Goal: Contribute content: Contribute content

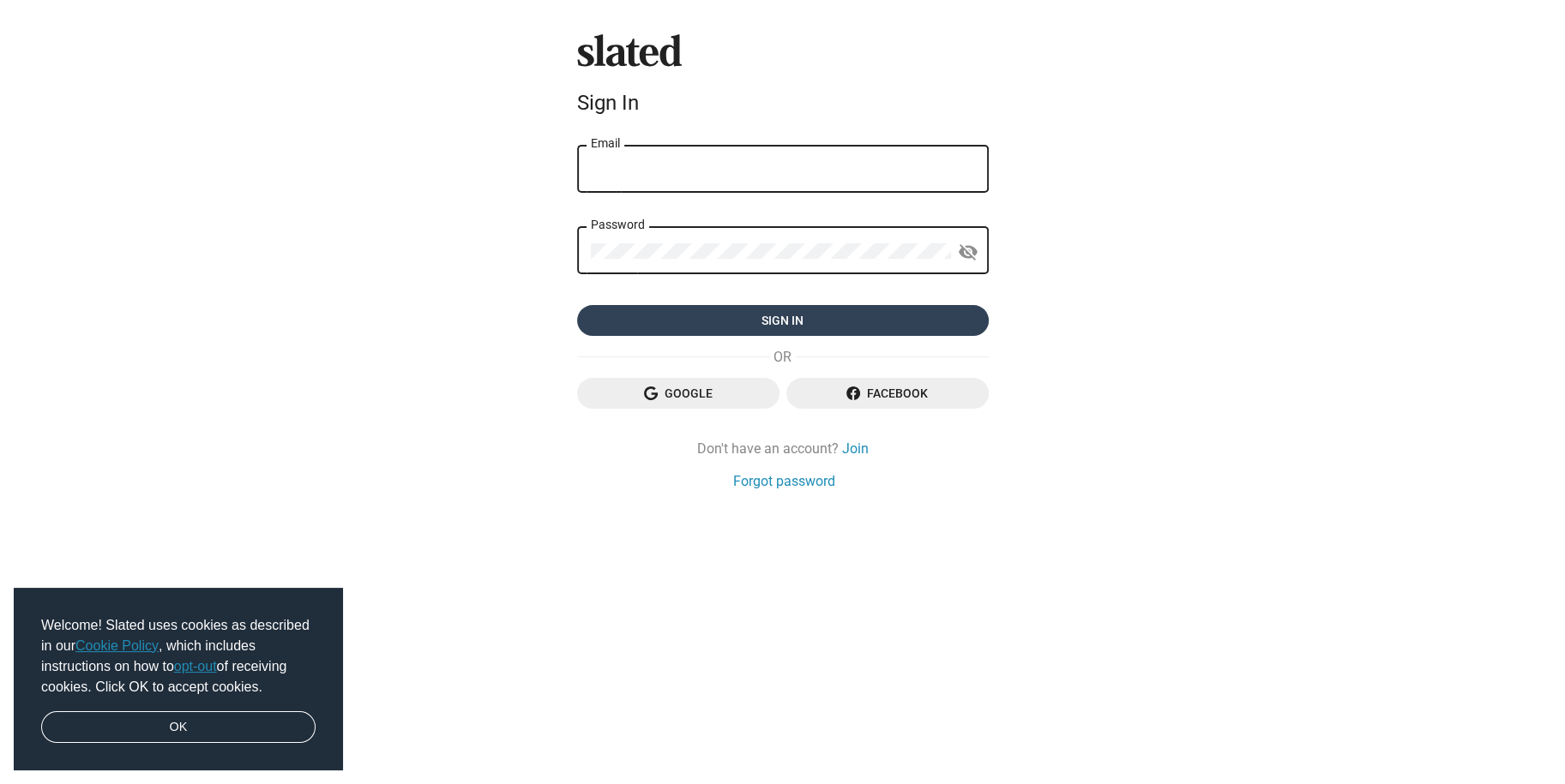
type input "muli.glasberg@gmail.com"
click at [686, 320] on span "Sign in" at bounding box center [782, 320] width 384 height 31
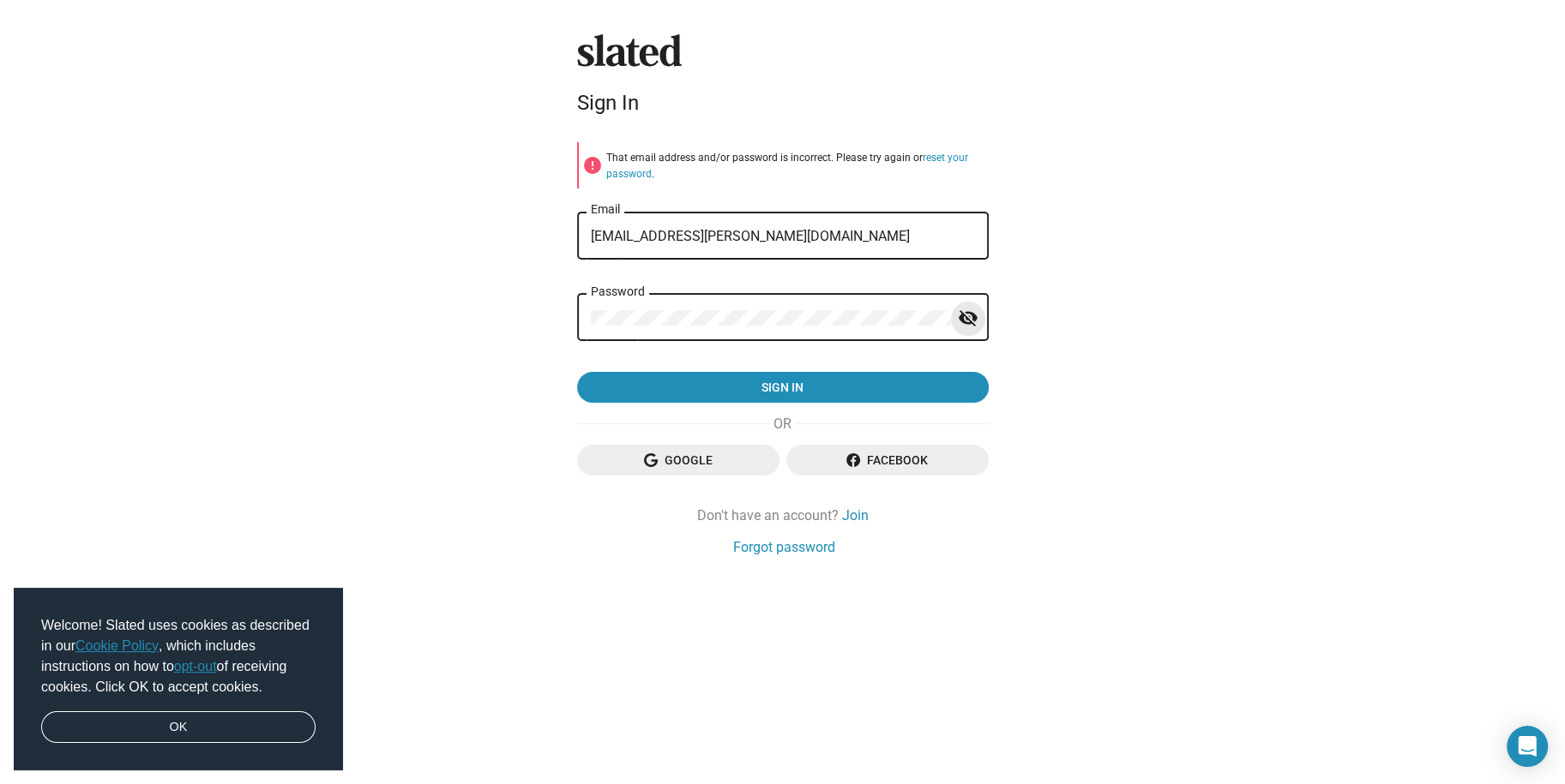
click at [963, 306] on mat-icon "visibility_off" at bounding box center [968, 319] width 20 height 27
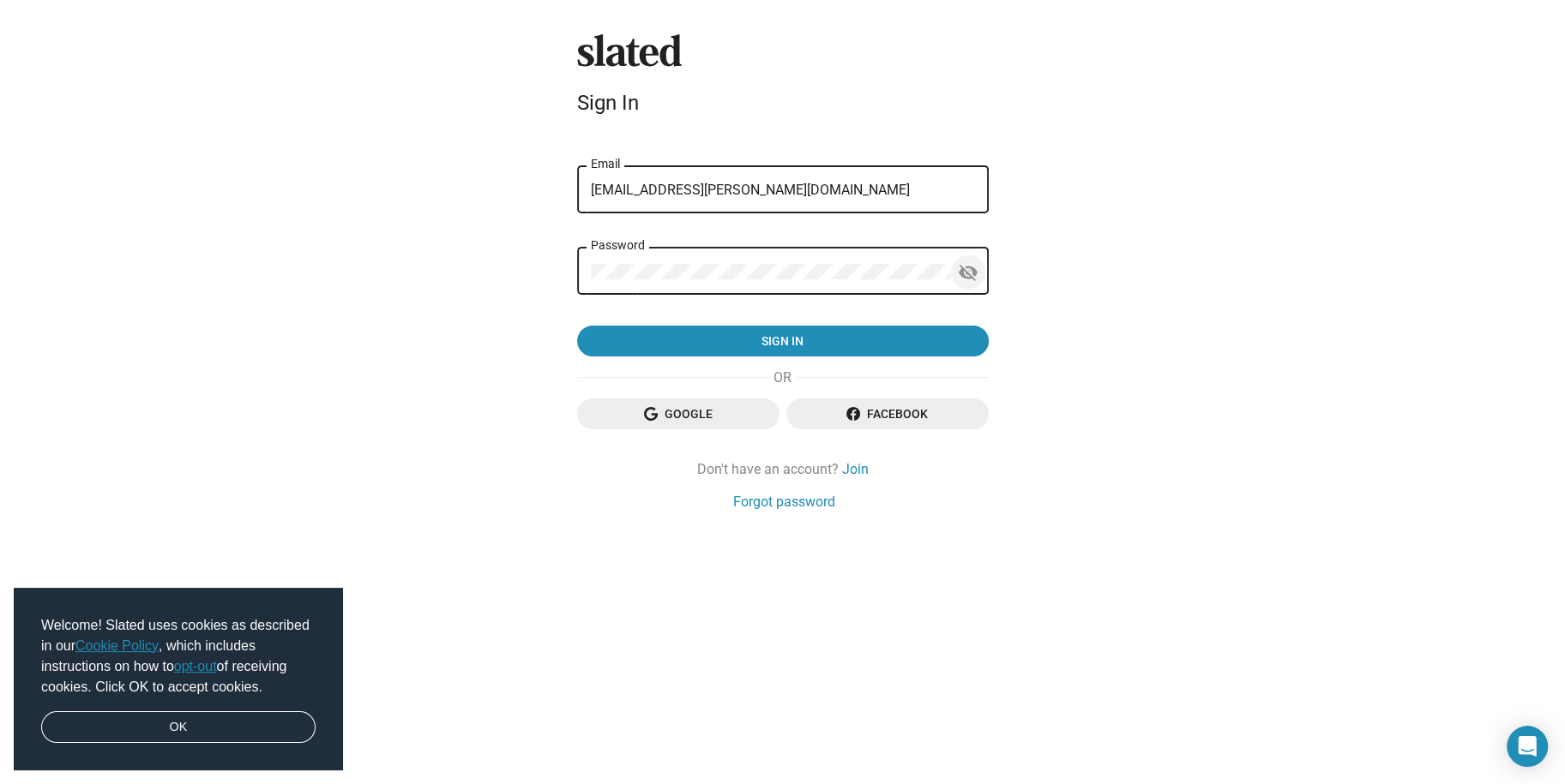
click at [963, 326] on span "Sign in" at bounding box center [782, 341] width 384 height 31
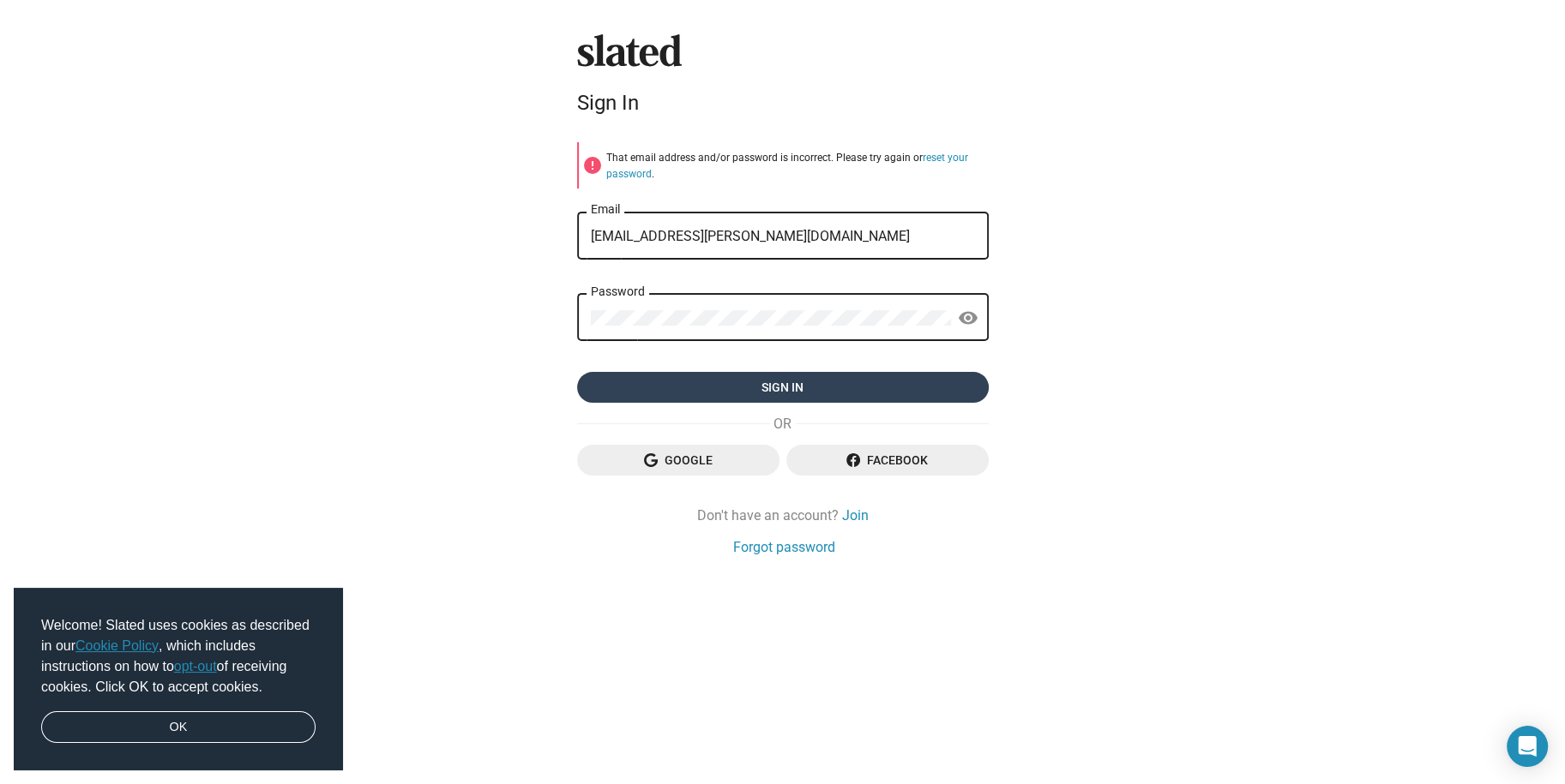
click at [773, 383] on span "Sign in" at bounding box center [782, 387] width 384 height 31
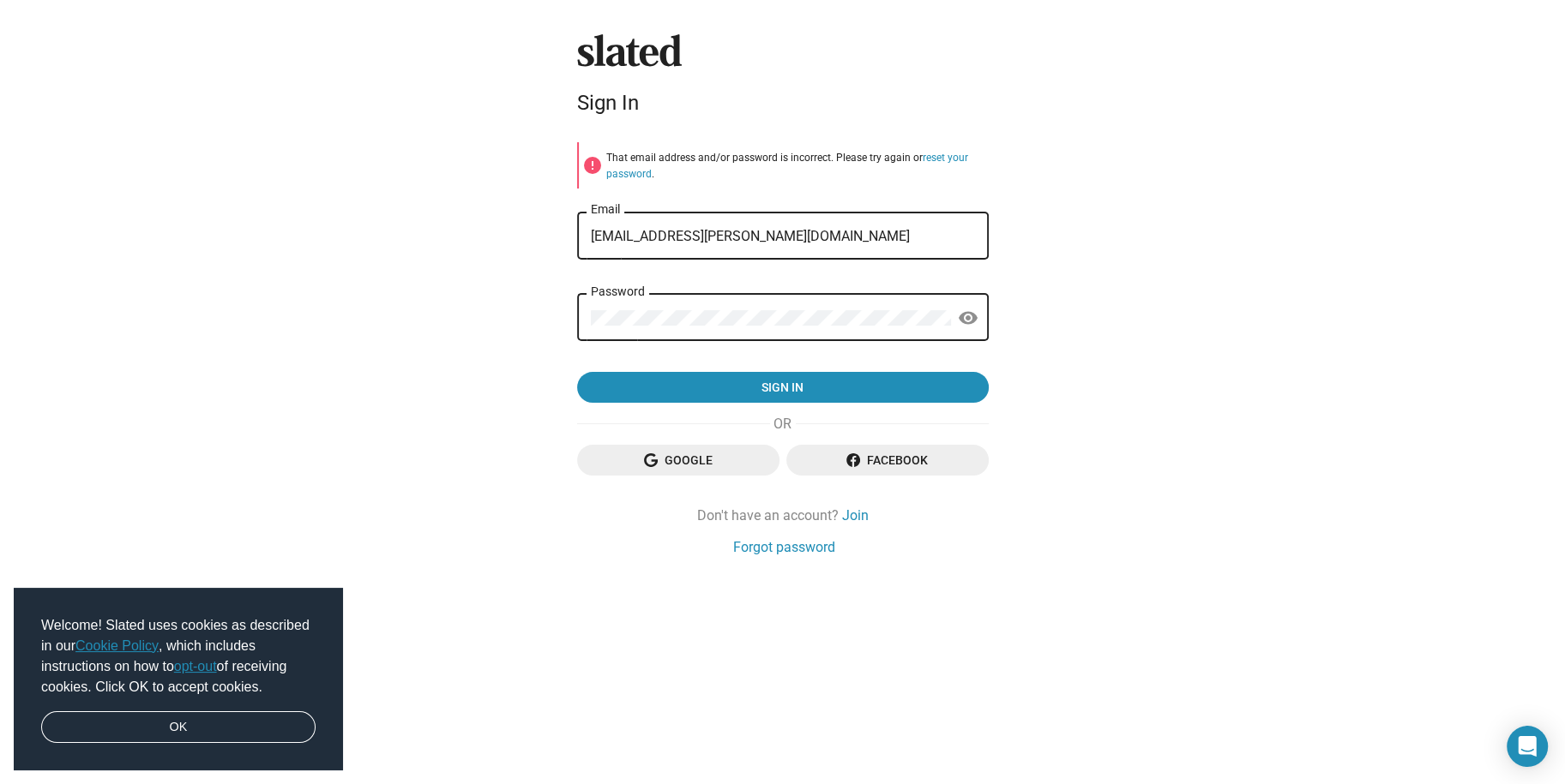
click at [671, 456] on span "Google" at bounding box center [678, 460] width 175 height 31
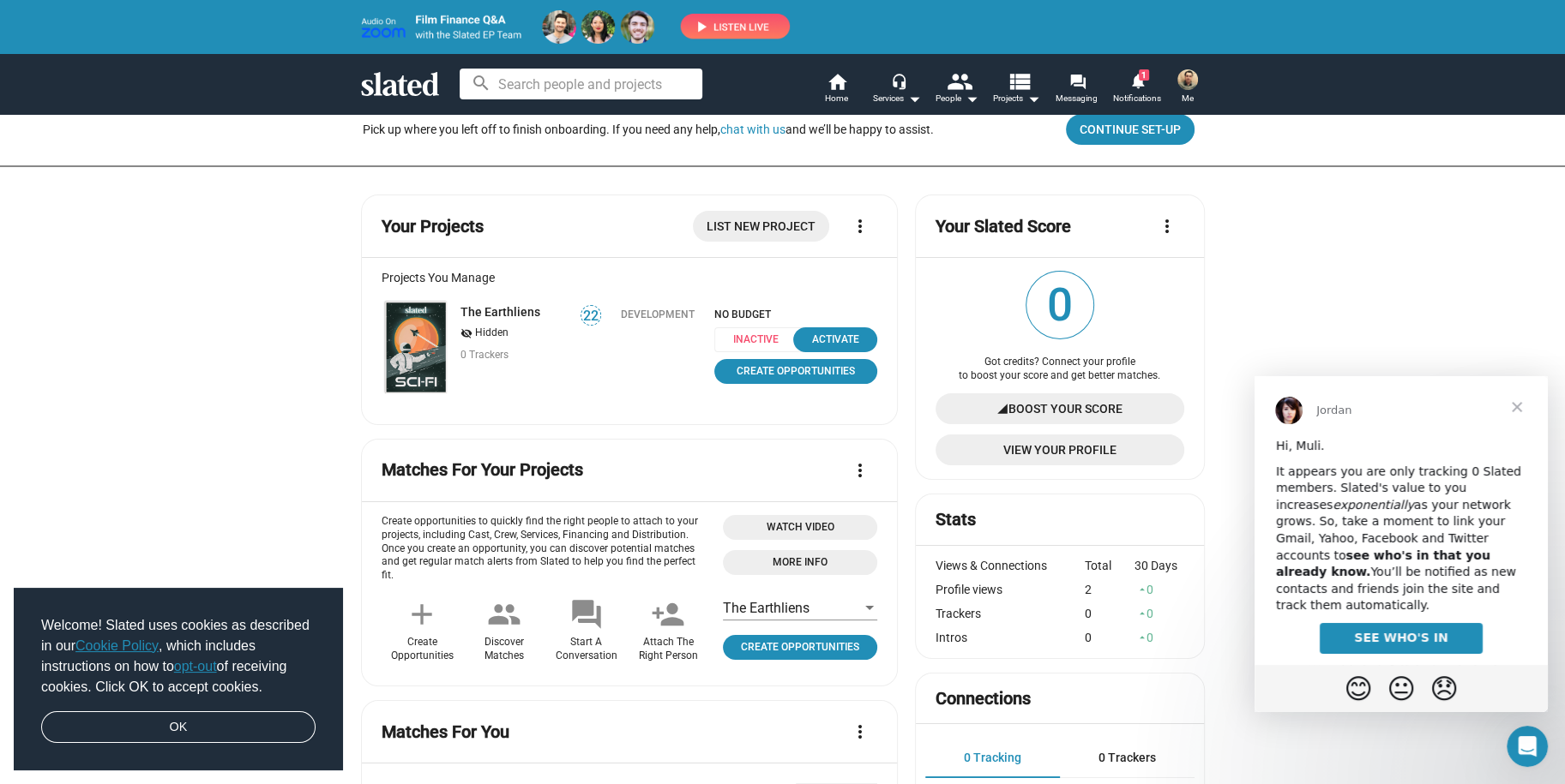
scroll to position [85, 0]
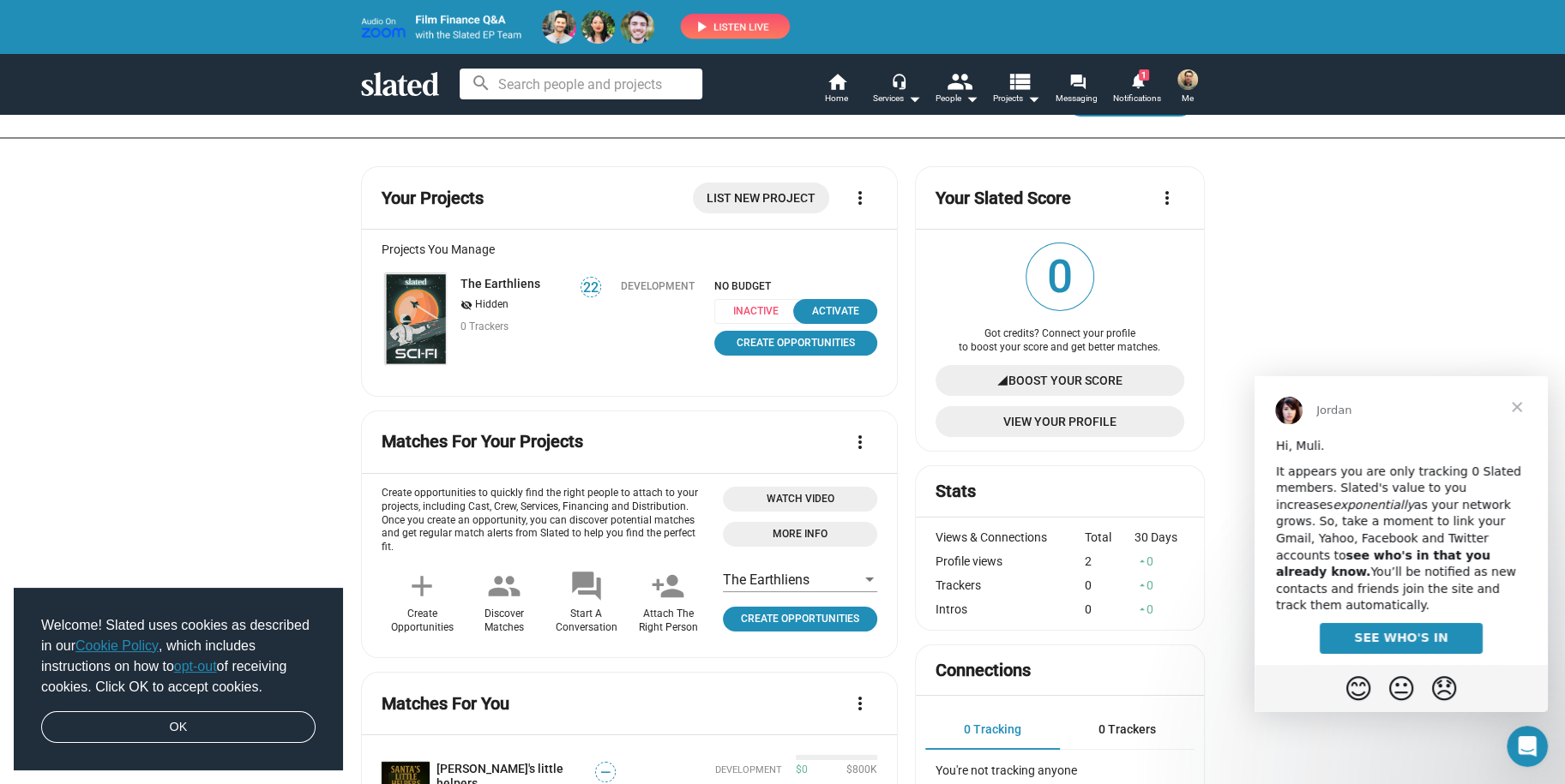
click at [1520, 403] on span "Close" at bounding box center [1517, 407] width 61 height 61
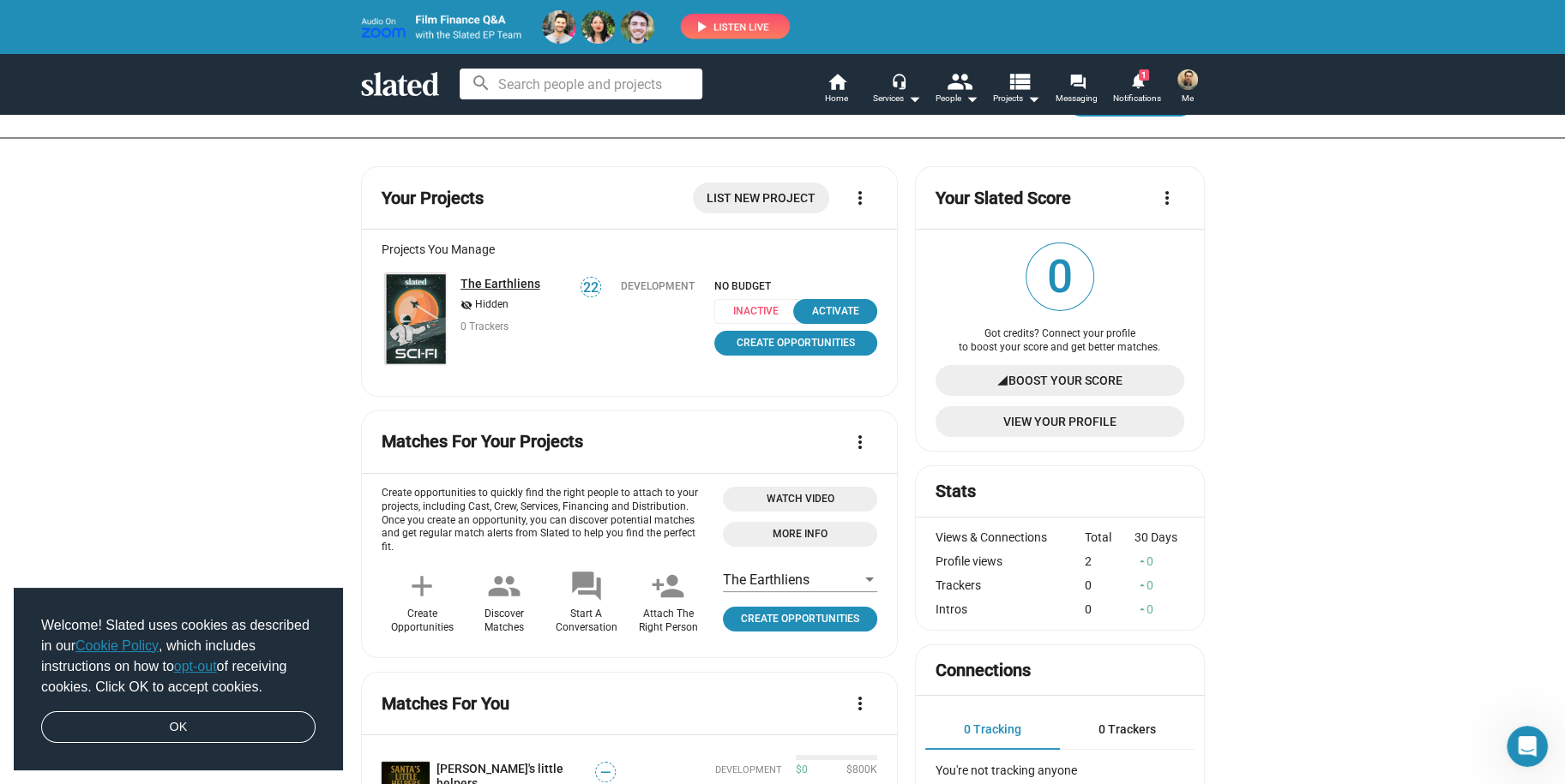
click at [486, 281] on link "The Earthliens" at bounding box center [501, 283] width 80 height 14
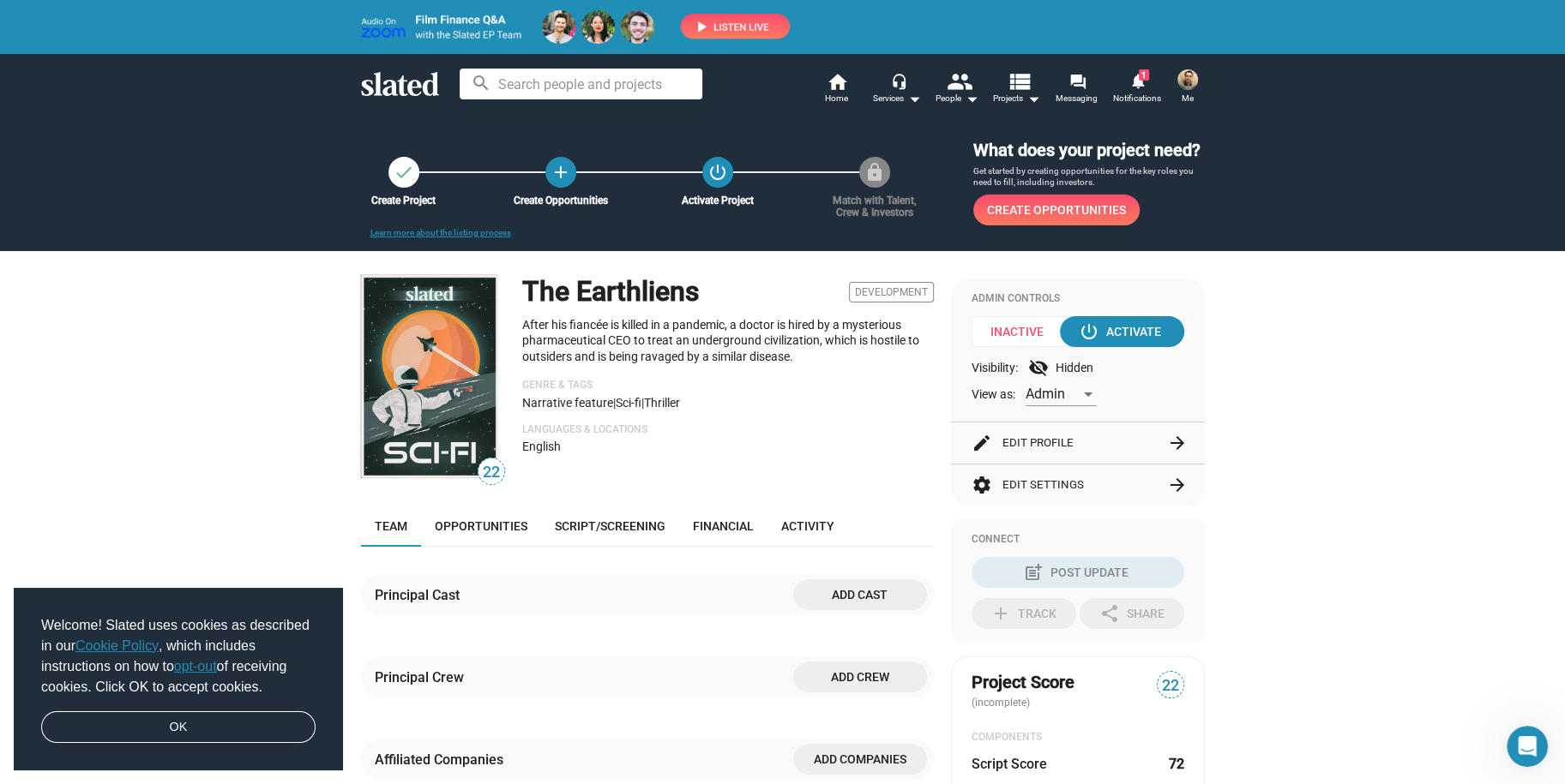
click at [819, 331] on p "After his fiancée is killed in a pandemic, a doctor is hired by a mysterious ph…" at bounding box center [728, 341] width 412 height 48
click at [761, 331] on p "After his fiancée is killed in a pandemic, a doctor is hired by a mysterious ph…" at bounding box center [728, 341] width 412 height 48
click at [617, 525] on span "Script/Screening" at bounding box center [610, 526] width 111 height 14
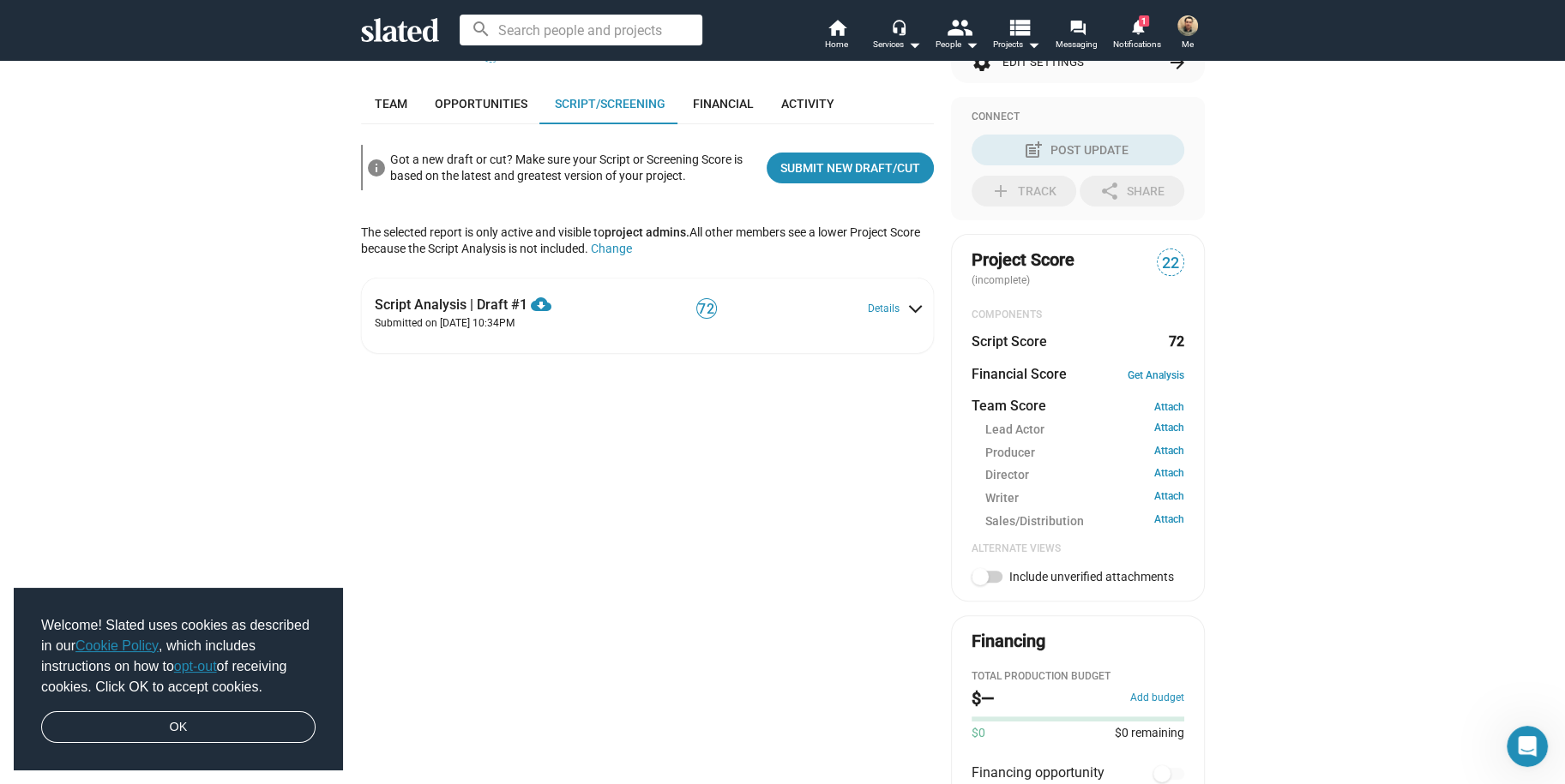
scroll to position [393, 0]
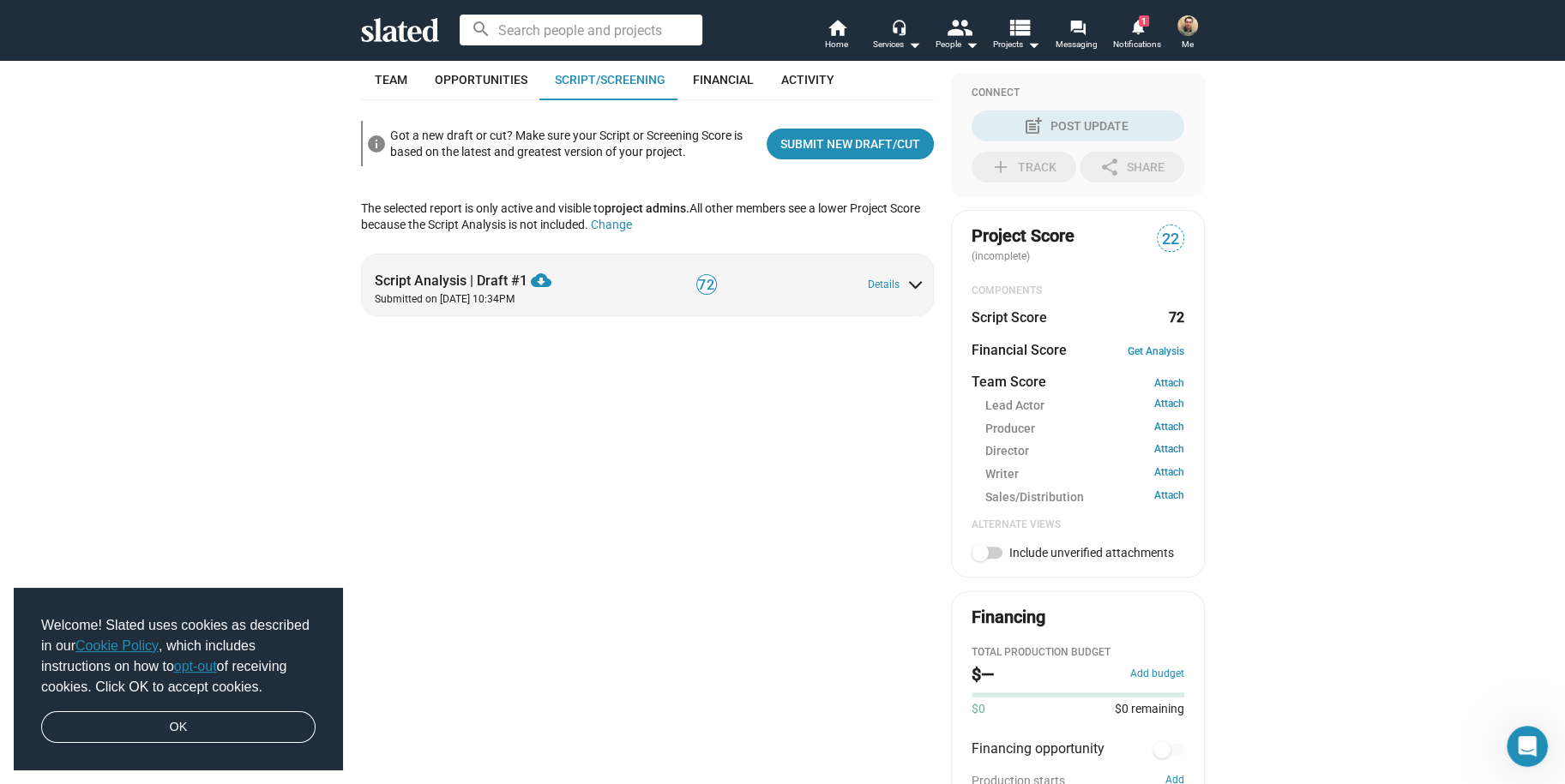
click at [911, 283] on span at bounding box center [915, 281] width 9 height 16
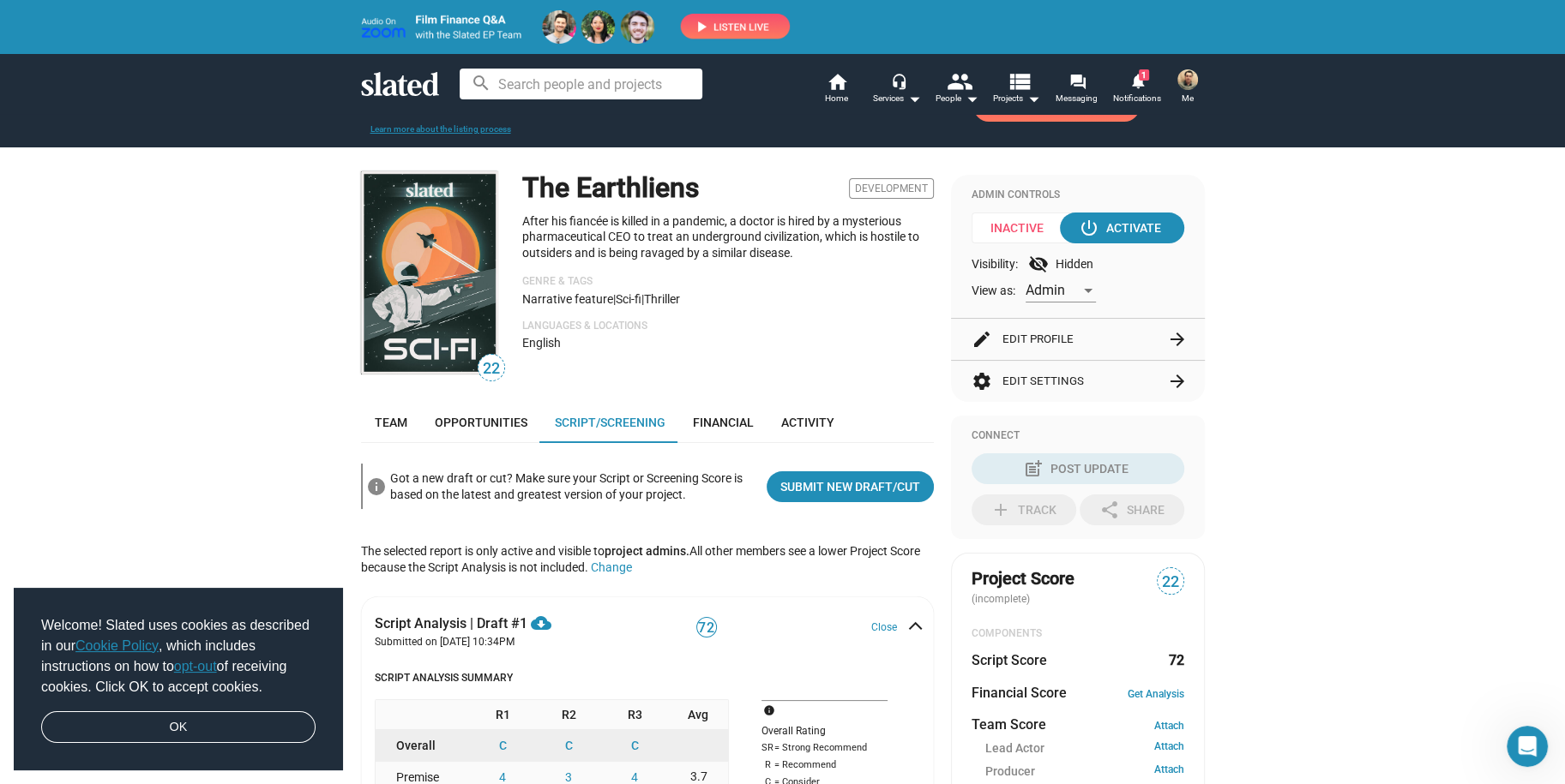
scroll to position [0, 0]
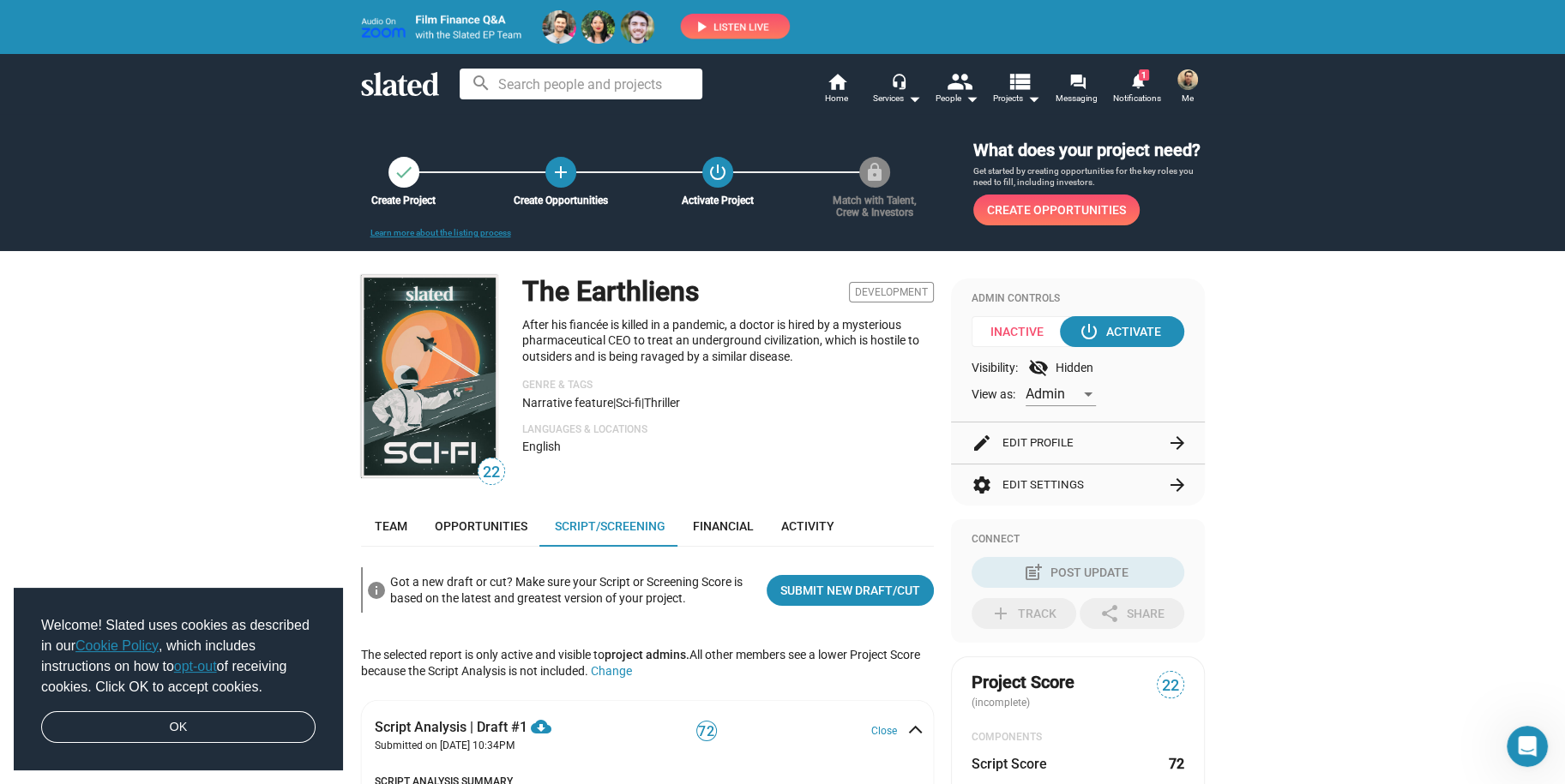
click at [731, 336] on p "After his fiancée is killed in a pandemic, a doctor is hired by a mysterious ph…" at bounding box center [728, 341] width 412 height 48
click at [761, 334] on p "After his fiancée is killed in a pandemic, a doctor is hired by a mysterious ph…" at bounding box center [728, 341] width 412 height 48
click at [743, 337] on p "After his fiancée is killed in a pandemic, a doctor is hired by a mysterious ph…" at bounding box center [728, 341] width 412 height 48
click at [784, 338] on p "After his fiancée is killed in a pandemic, a doctor is hired by a mysterious ph…" at bounding box center [728, 341] width 412 height 48
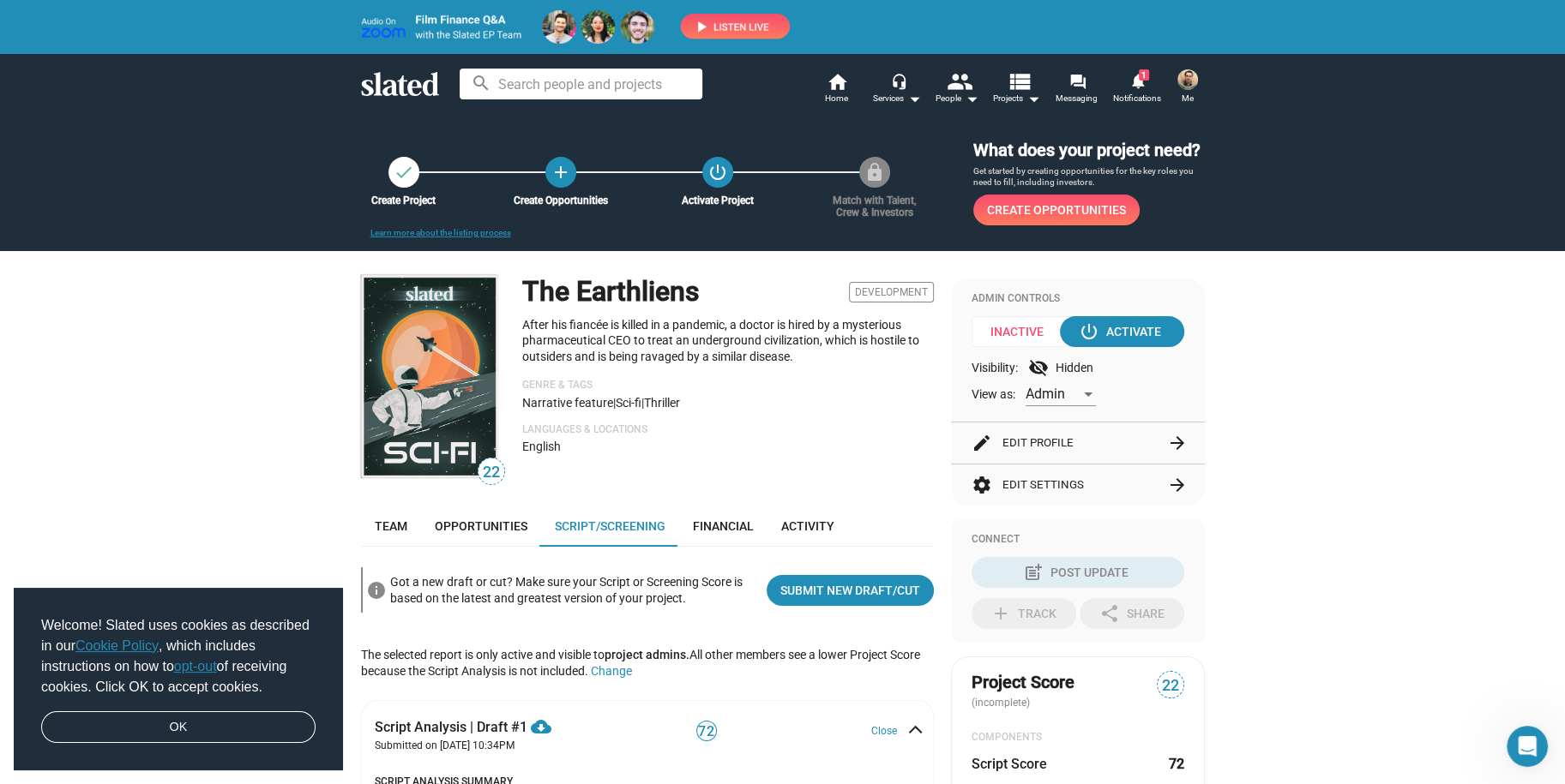
click at [778, 348] on p "After his fiancée is killed in a pandemic, a doctor is hired by a mysterious ph…" at bounding box center [728, 341] width 412 height 48
click at [1032, 368] on mat-icon "visibility_off" at bounding box center [1039, 368] width 20 height 20
click at [1083, 391] on div at bounding box center [1088, 394] width 16 height 14
click at [1083, 391] on span "Admin" at bounding box center [1055, 394] width 72 height 36
click at [1030, 366] on mat-icon "visibility_off" at bounding box center [1039, 368] width 20 height 20
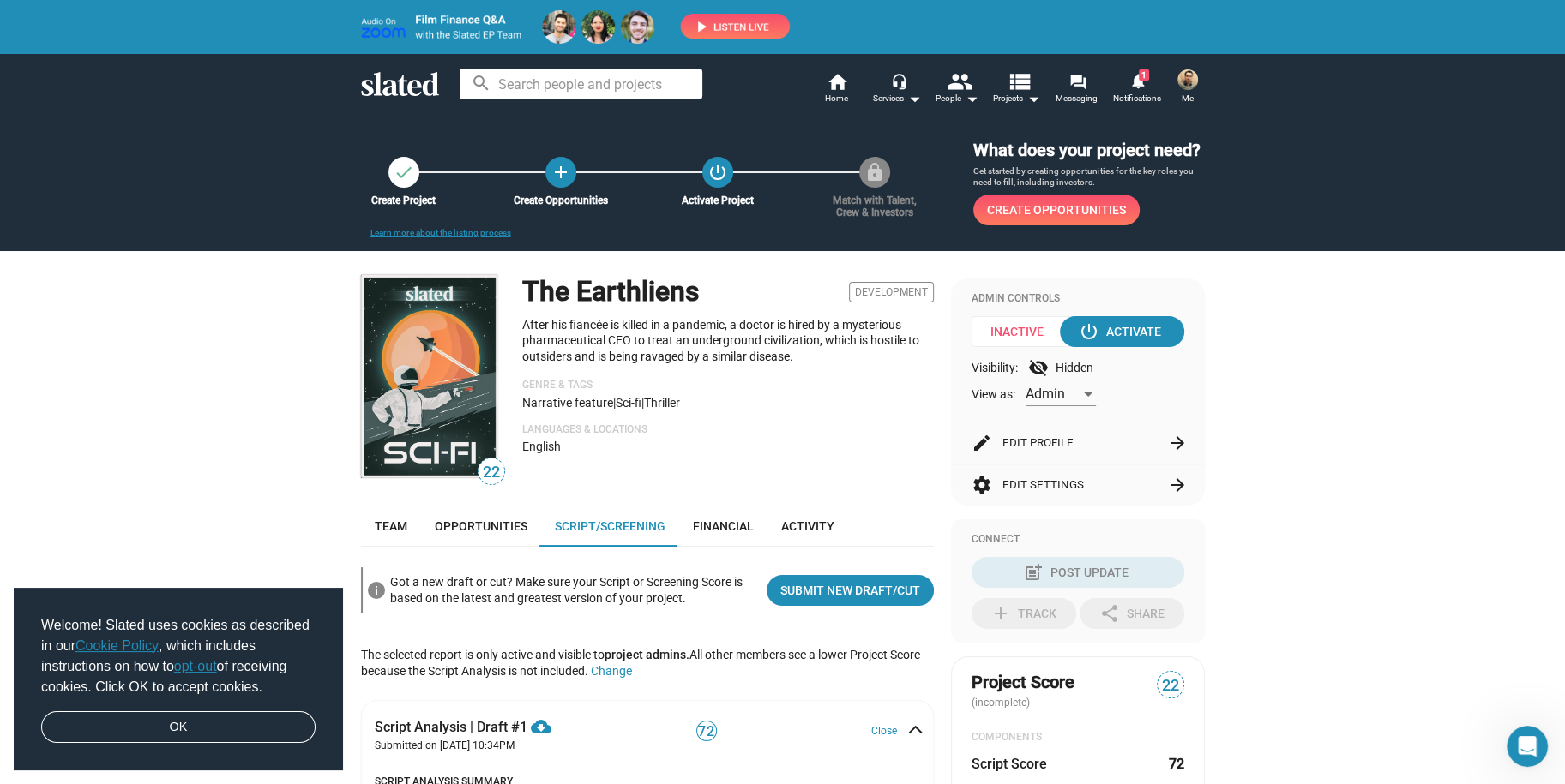
click at [1034, 441] on button "edit Edit Profile arrow_forward" at bounding box center [1078, 443] width 213 height 41
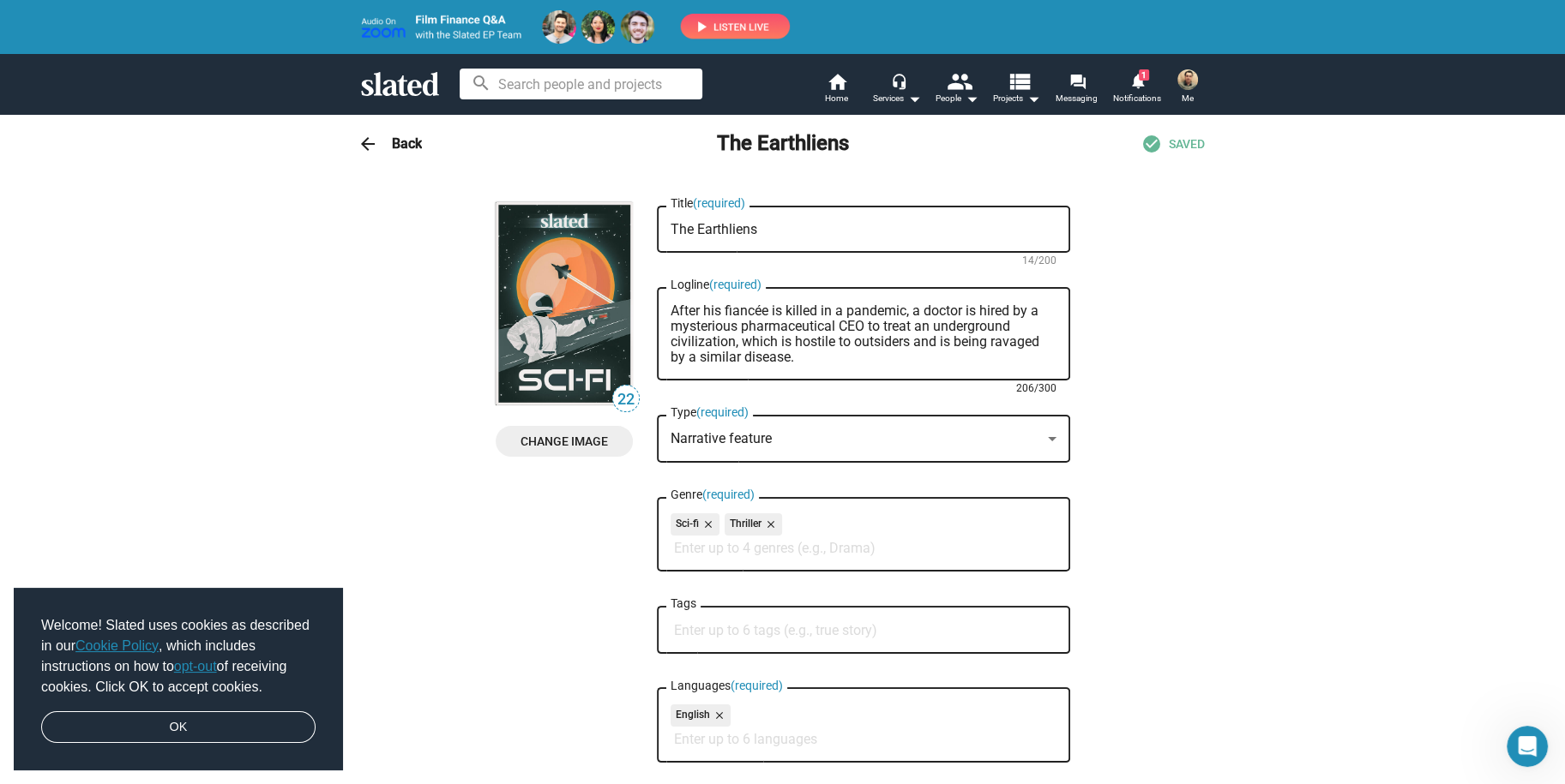
click at [710, 340] on textarea "After his fiancée is killed in a pandemic, a doctor is hired by a mysterious ph…" at bounding box center [863, 334] width 386 height 61
click at [762, 346] on textarea "After his fiancée is killed in a pandemic, a doctor is hired by a mysterious ph…" at bounding box center [863, 334] width 386 height 61
click at [772, 345] on textarea "After his fiancée is killed in a pandemic, a doctor is hired by a mysterious ph…" at bounding box center [863, 334] width 386 height 61
click at [769, 360] on textarea "After his fiancée is killed in a pandemic, a doctor is hired by a mysterious ph…" at bounding box center [863, 334] width 386 height 61
click at [807, 340] on textarea "After his fiancée is killed in a pandemic, a doctor is hired by a mysterious ph…" at bounding box center [863, 334] width 386 height 61
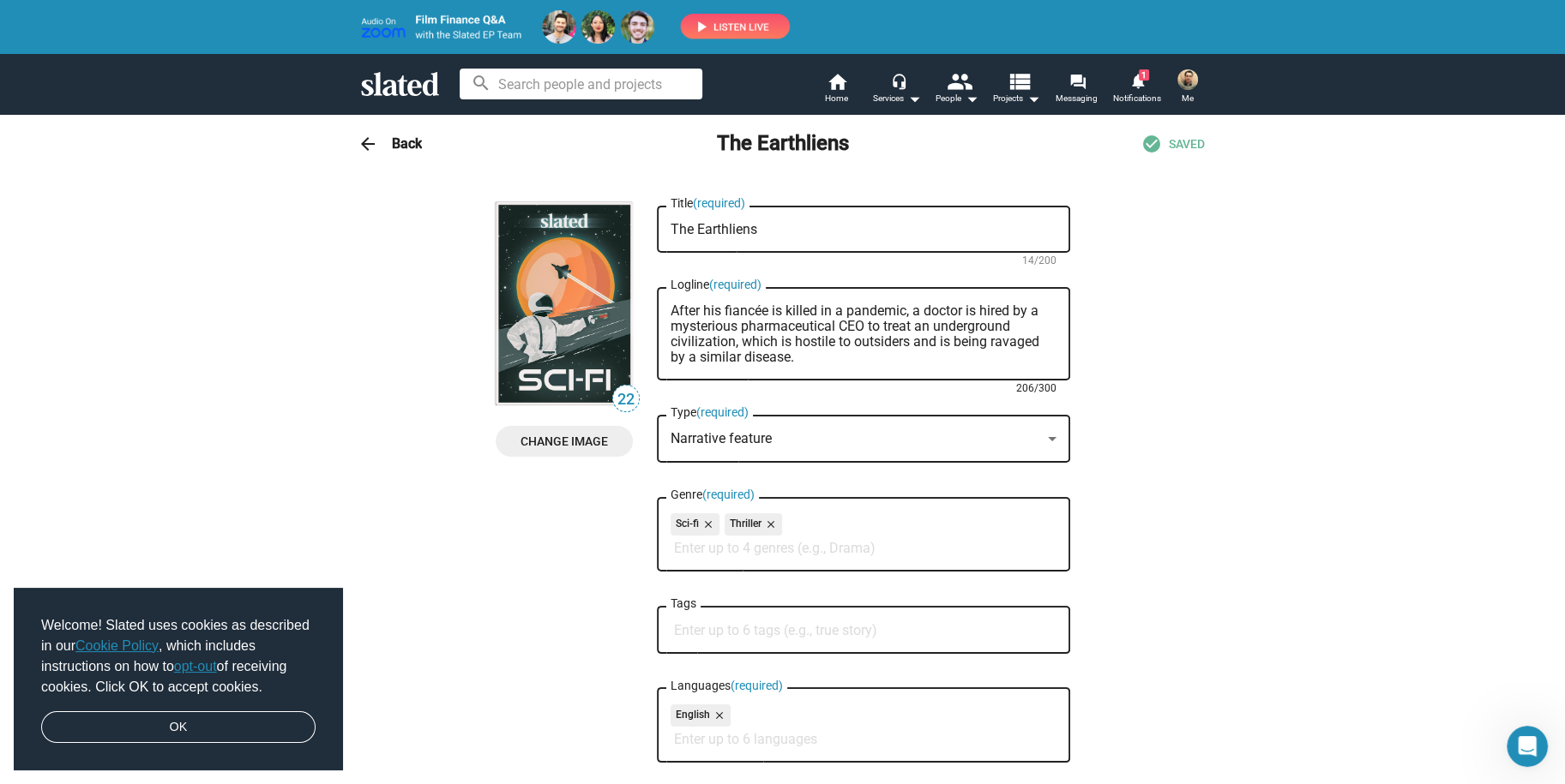
click at [807, 340] on textarea "After his fiancée is killed in a pandemic, a doctor is hired by a mysterious ph…" at bounding box center [863, 334] width 386 height 61
click at [662, 339] on div "After his fiancée is killed in a pandemic, a doctor is hired by a mysterious ph…" at bounding box center [863, 332] width 414 height 97
click at [671, 343] on textarea "After his fiancée is killed in a pandemic, a doctor is hired by a mysterious ph…" at bounding box center [863, 334] width 386 height 61
drag, startPoint x: 910, startPoint y: 325, endPoint x: 725, endPoint y: 341, distance: 185.7
click at [725, 341] on textarea "After his fiancée is killed in a pandemic, a doctor is hired by a mysterious ph…" at bounding box center [863, 334] width 386 height 61
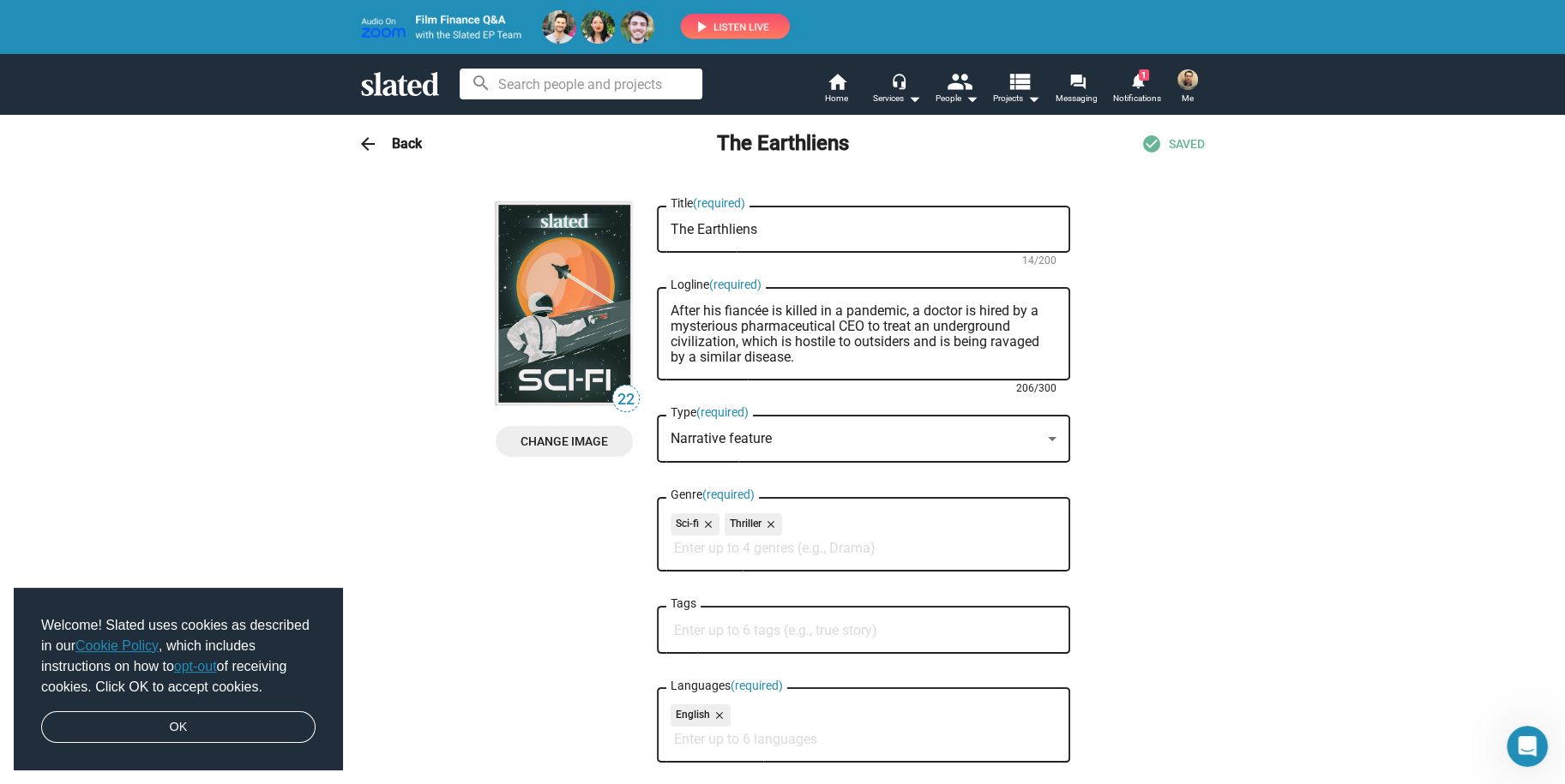
paste textarea "bioluminescent alternate human civilization hidden in a vast cave system"
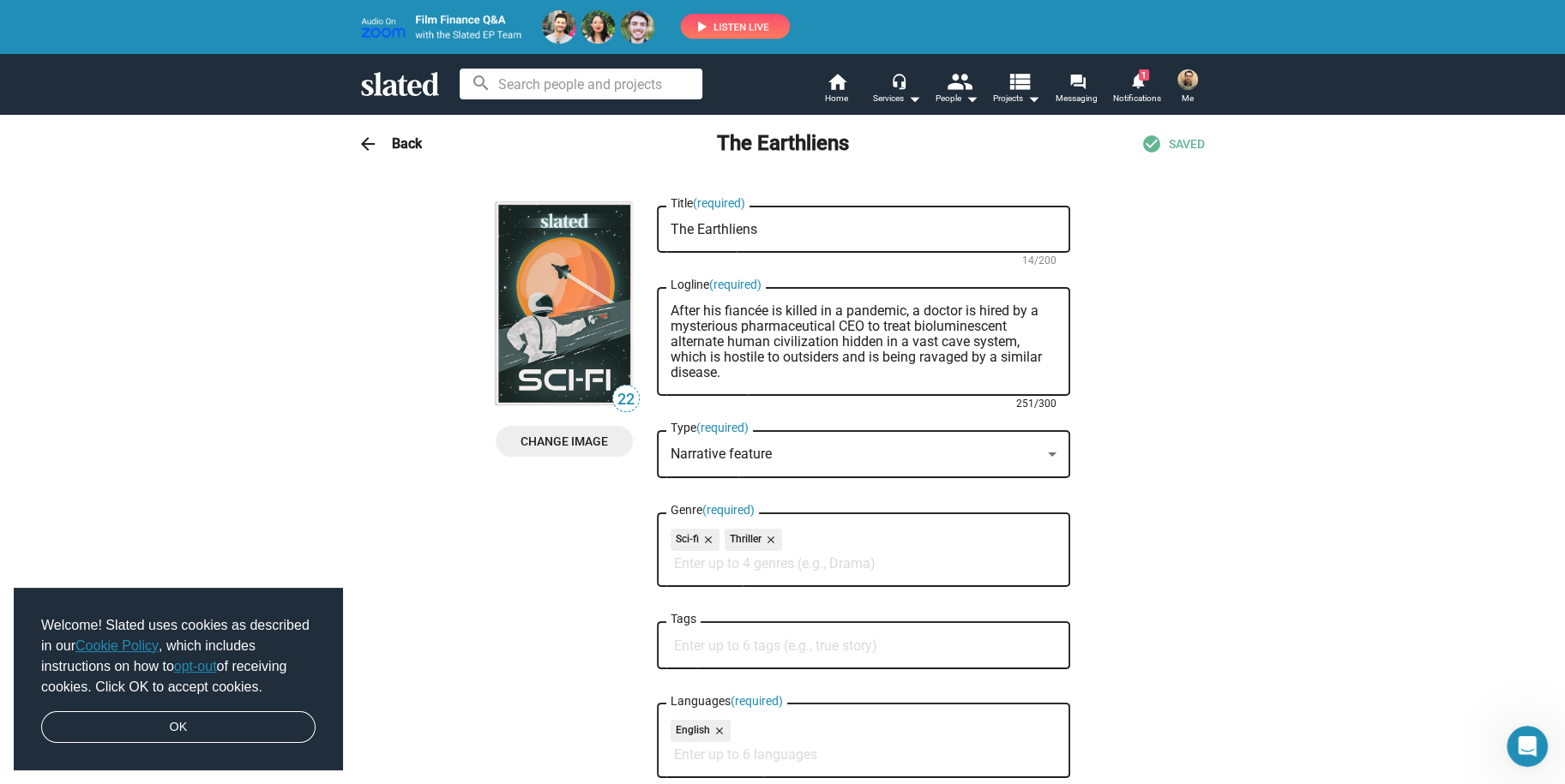
click at [909, 323] on textarea "After his fiancée is killed in a pandemic, a doctor is hired by a mysterious ph…" at bounding box center [863, 342] width 386 height 77
click at [913, 352] on textarea "After his fiancée is killed in a pandemic, a doctor is hired by a mysterious ph…" at bounding box center [863, 342] width 386 height 77
click at [930, 352] on textarea "After his fiancée is killed in a pandemic, a doctor is hired by a mysterious ph…" at bounding box center [863, 342] width 386 height 77
click at [973, 346] on textarea "After his fiancée is killed in a pandemic, a doctor is hired by a mysterious ph…" at bounding box center [863, 342] width 386 height 77
click at [669, 357] on div "After his fiancée is killed in a pandemic, a doctor is hired by a mysterious ph…" at bounding box center [863, 339] width 414 height 112
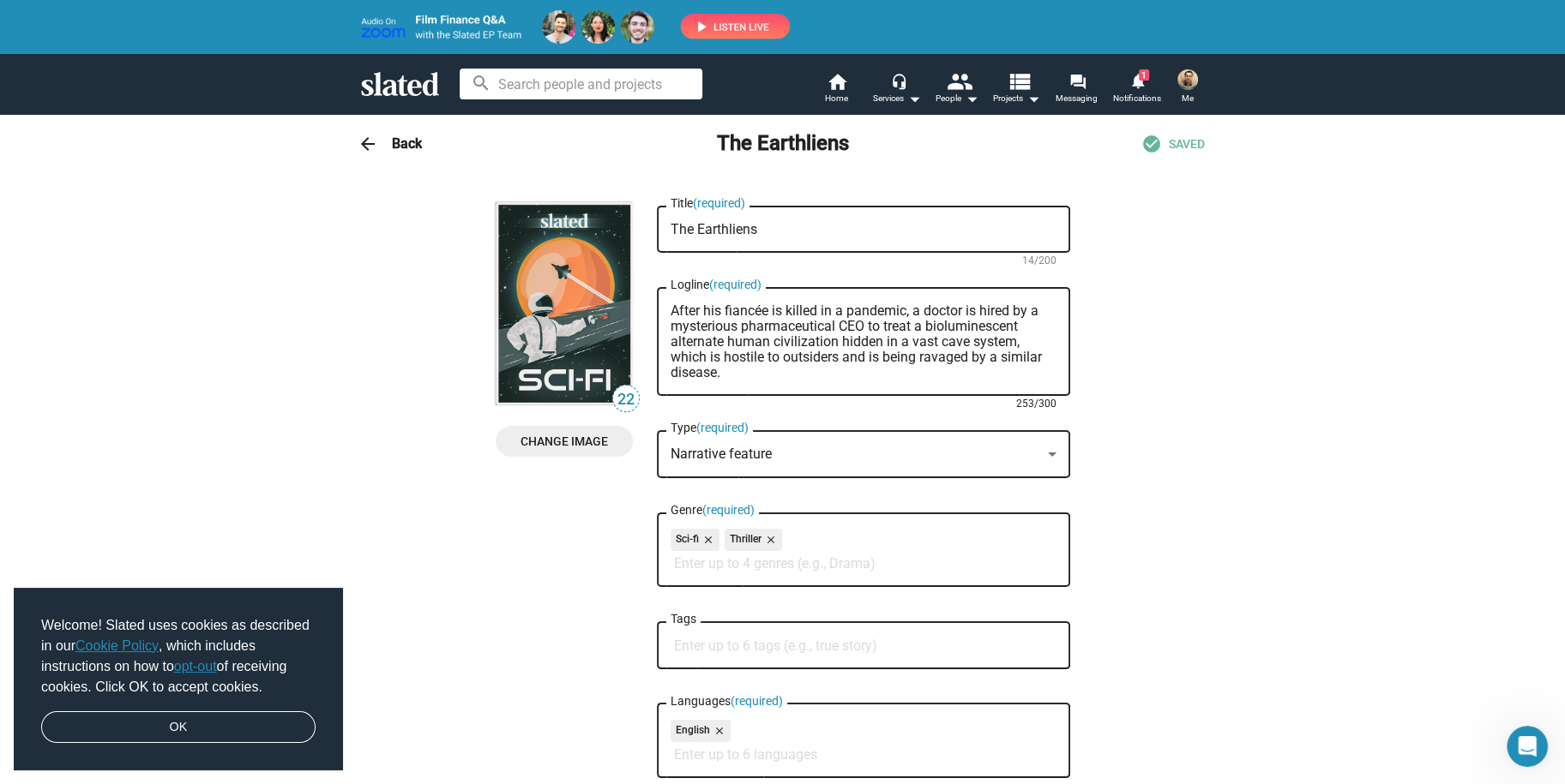
drag, startPoint x: 664, startPoint y: 354, endPoint x: 693, endPoint y: 368, distance: 32.2
click at [693, 368] on textarea "After his fiancée is killed in a pandemic, a doctor is hired by a mysterious ph…" at bounding box center [863, 342] width 386 height 77
click at [704, 373] on textarea "After his fiancée is killed in a pandemic, a doctor is hired by a mysterious ph…" at bounding box center [863, 342] width 386 height 77
click at [720, 372] on textarea "After his fiancée is killed in a pandemic, a doctor is hired by a mysterious ph…" at bounding box center [863, 342] width 386 height 77
paste textarea "- only to face a choice that could sacrifice one species to save the other."
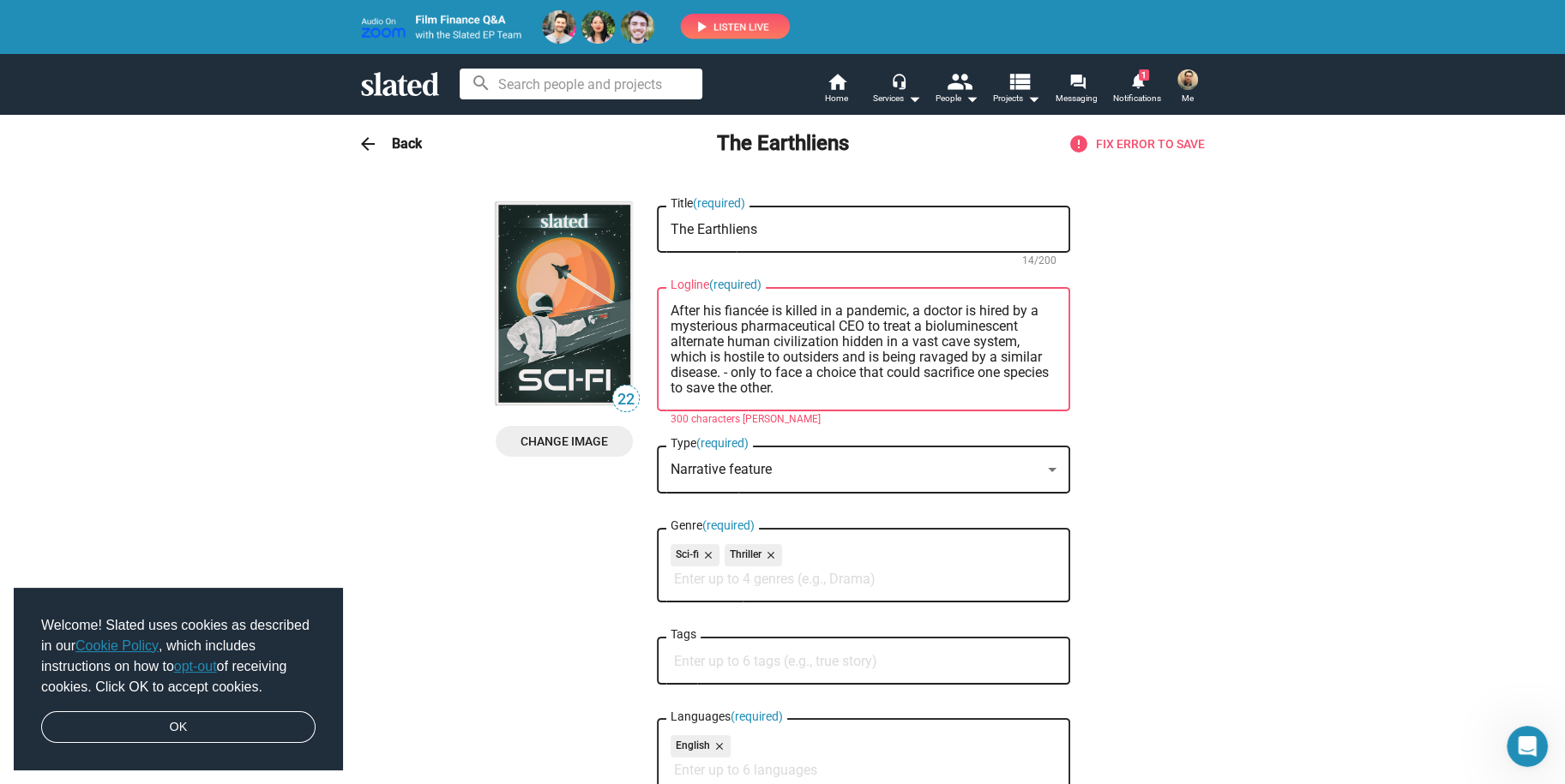
drag, startPoint x: 664, startPoint y: 353, endPoint x: 875, endPoint y: 355, distance: 211.0
click at [875, 355] on textarea "After his fiancée is killed in a pandemic, a doctor is hired by a mysterious ph…" at bounding box center [863, 350] width 386 height 93
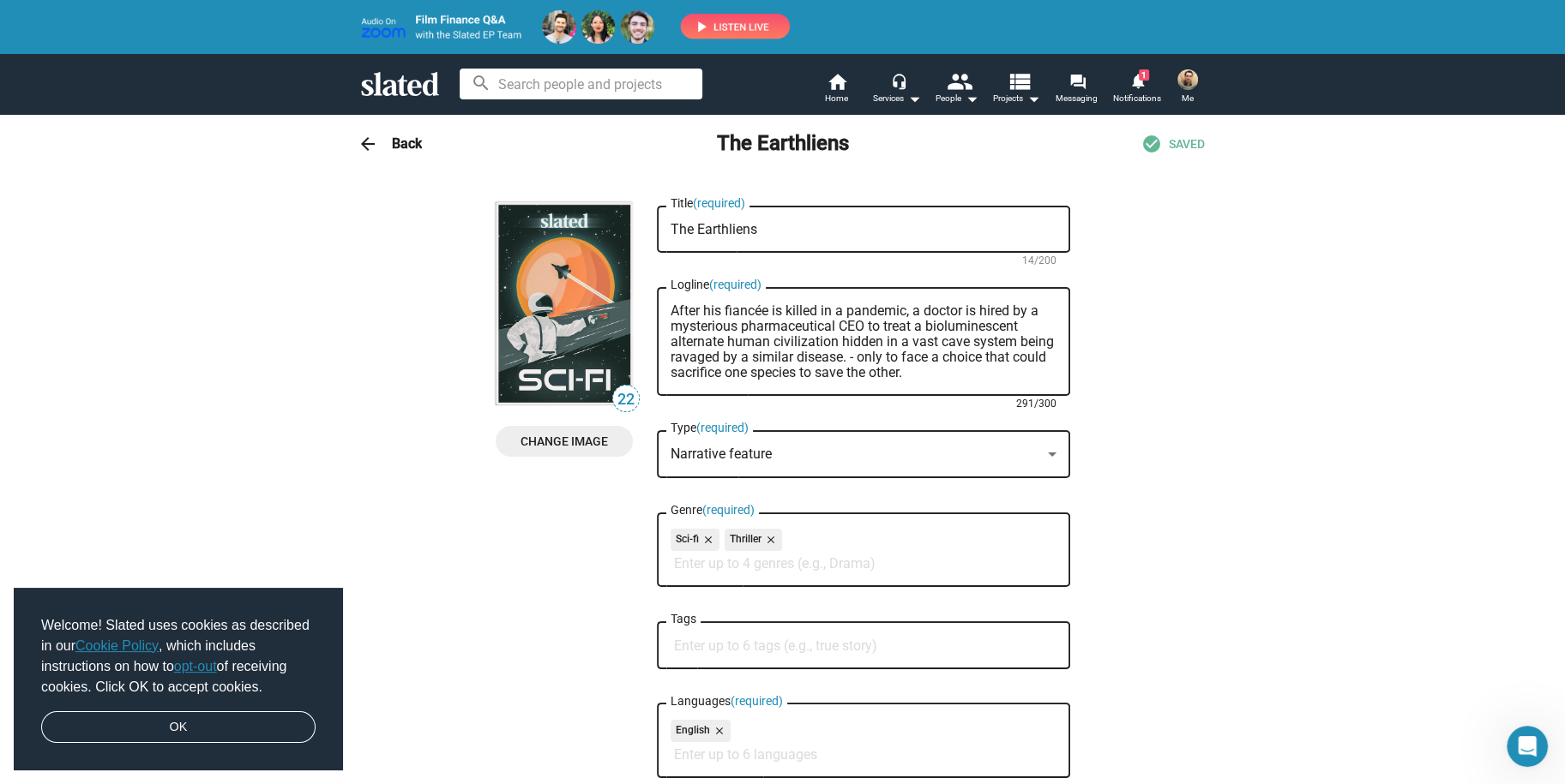
click at [873, 364] on textarea "After his fiancée is killed in a pandemic, a doctor is hired by a mysterious ph…" at bounding box center [863, 342] width 386 height 77
click at [809, 372] on textarea "After his fiancée is killed in a pandemic, a doctor is hired by a mysterious ph…" at bounding box center [863, 342] width 386 height 77
click at [848, 361] on textarea "After his fiancée is killed in a pandemic, a doctor is hired by a mysterious ph…" at bounding box center [863, 342] width 386 height 77
click at [861, 361] on textarea "After his fiancée is killed in a pandemic, a doctor is hired by a mysterious ph…" at bounding box center [863, 342] width 386 height 77
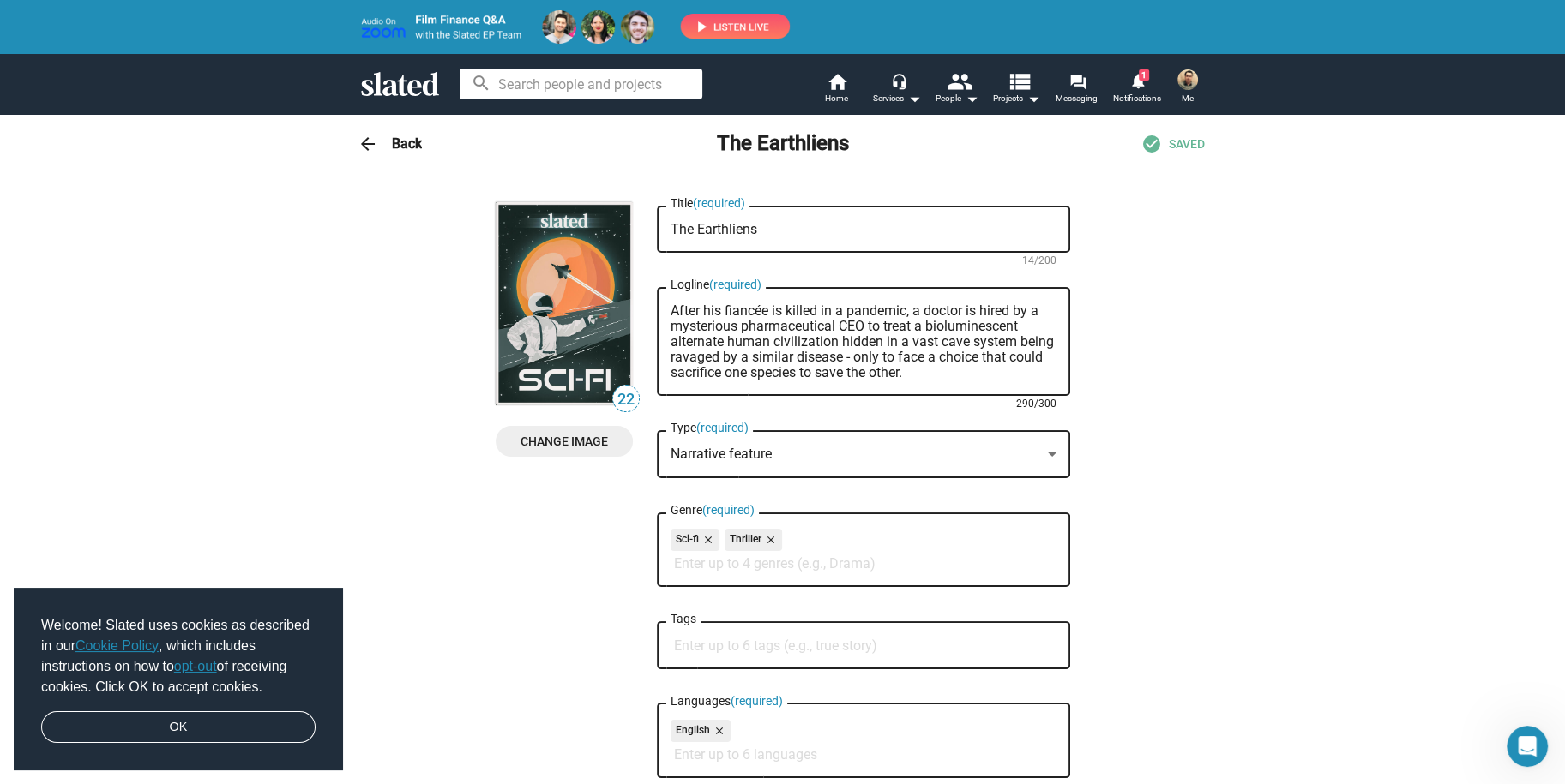
click at [980, 355] on textarea "After his fiancée is killed in a pandemic, a doctor is hired by a mysterious ph…" at bounding box center [863, 342] width 386 height 77
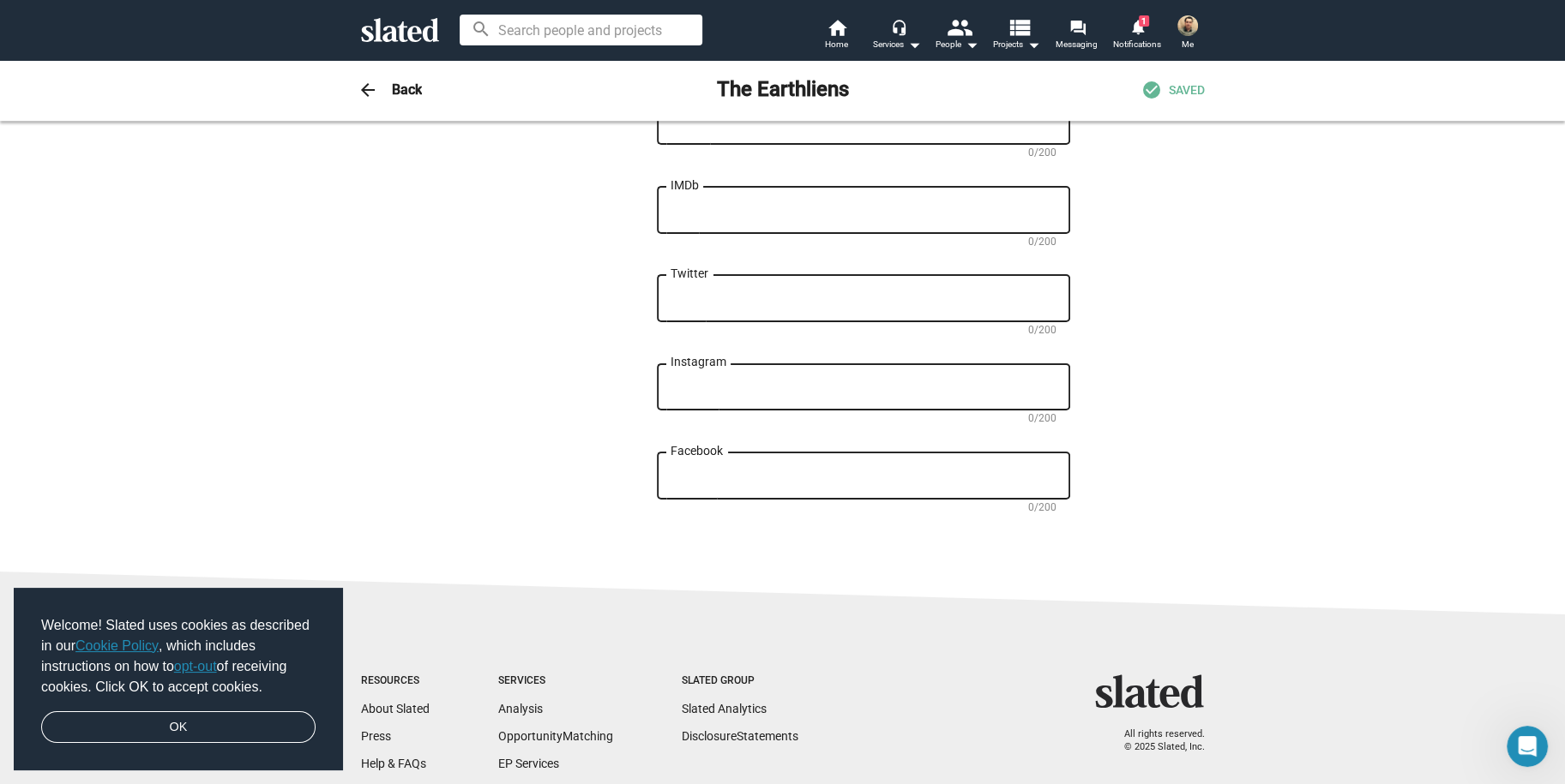
scroll to position [1028, 0]
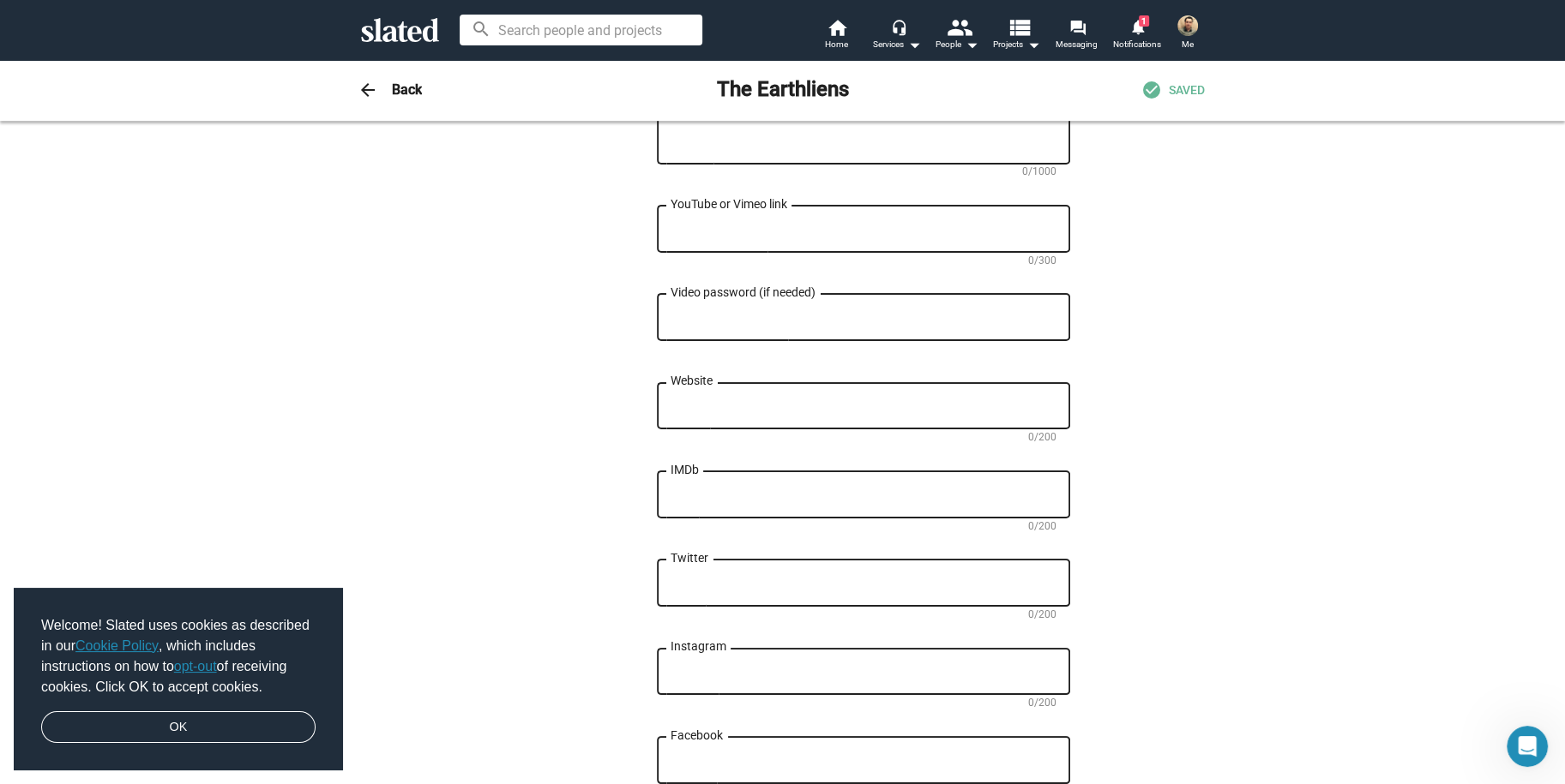
type textarea "After his fiancée is killed in a pandemic, a doctor is hired by a mysterious ph…"
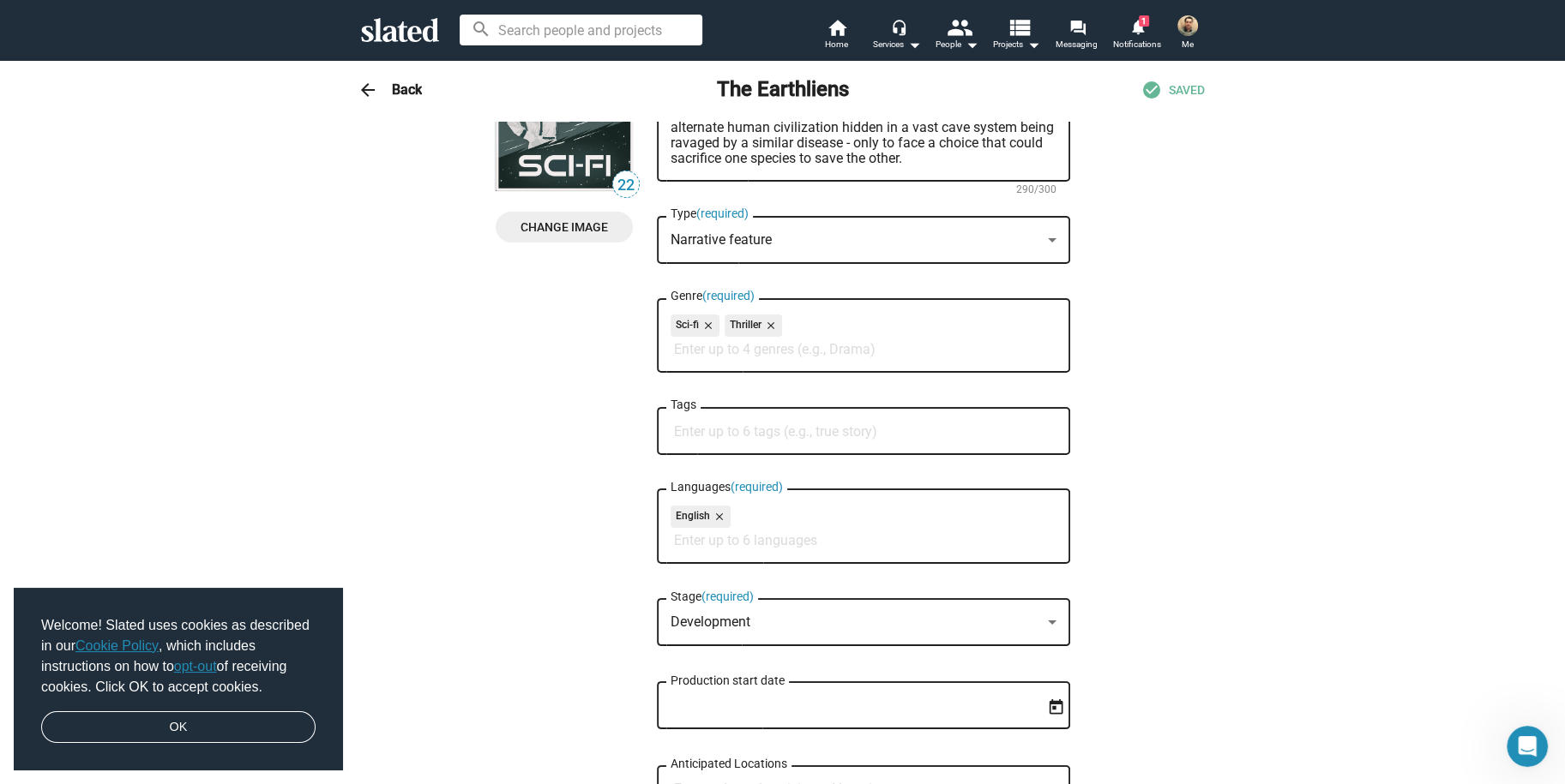
scroll to position [0, 0]
